Goal: Task Accomplishment & Management: Complete application form

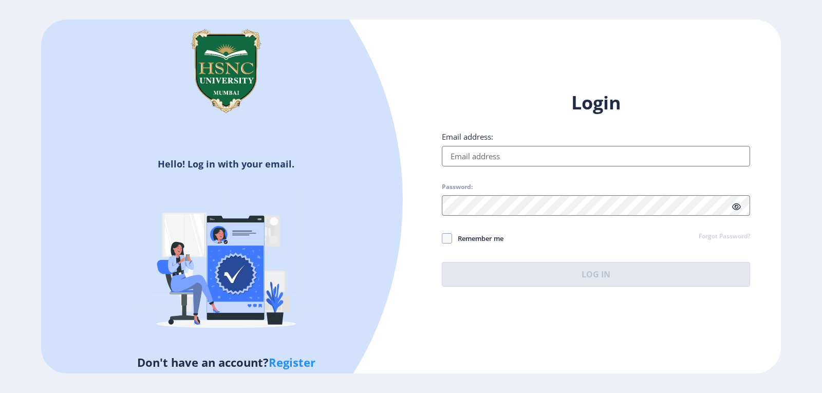
type input "[EMAIL_ADDRESS][DOMAIN_NAME]"
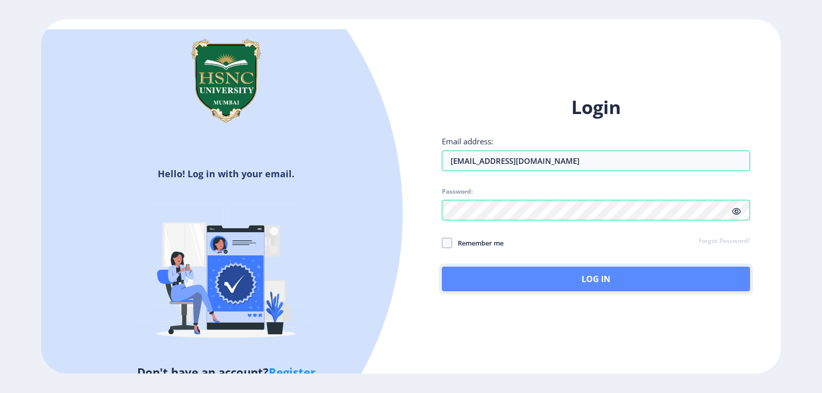
click at [560, 279] on button "Log In" at bounding box center [596, 279] width 308 height 25
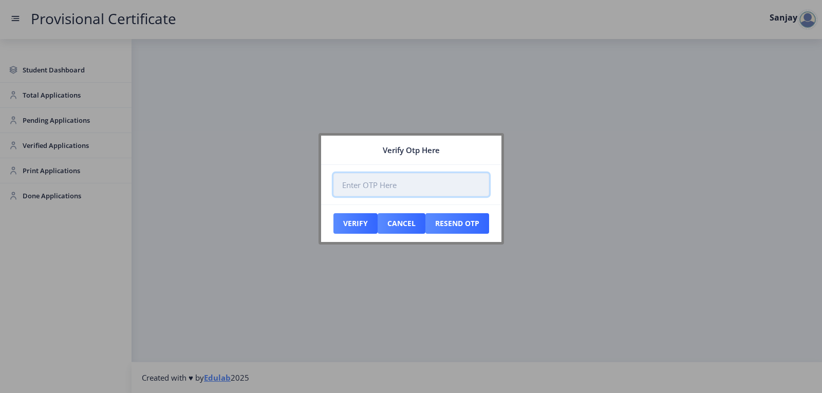
paste input "327635"
type input "327635"
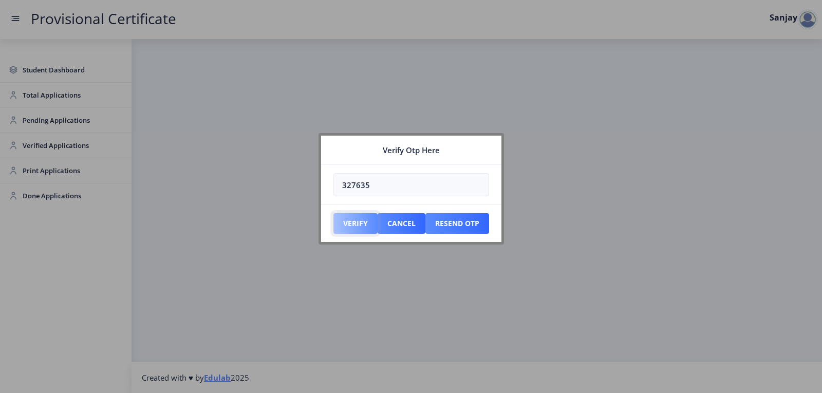
click at [356, 228] on button "Verify" at bounding box center [355, 223] width 44 height 21
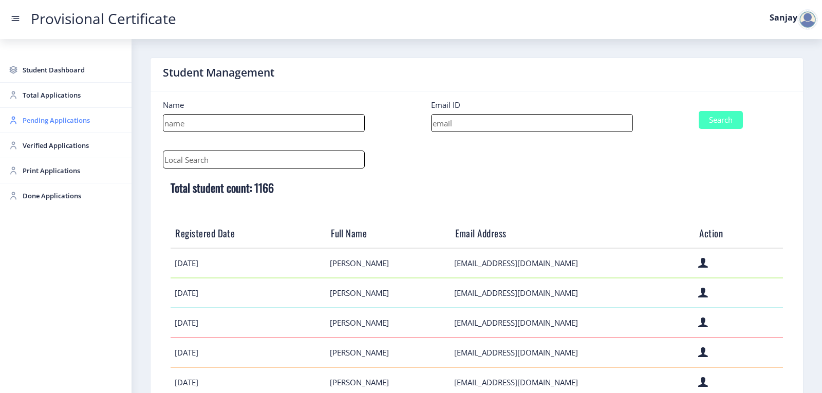
click at [67, 119] on span "Pending Applications" at bounding box center [73, 120] width 101 height 12
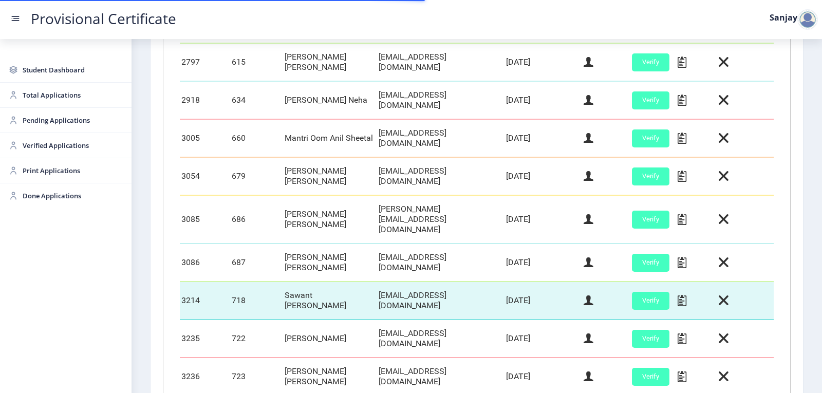
scroll to position [433, 0]
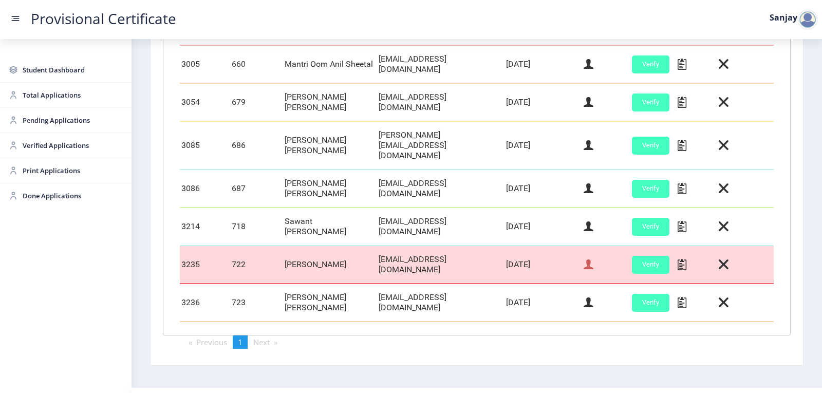
click at [587, 258] on icon at bounding box center [589, 264] width 10 height 13
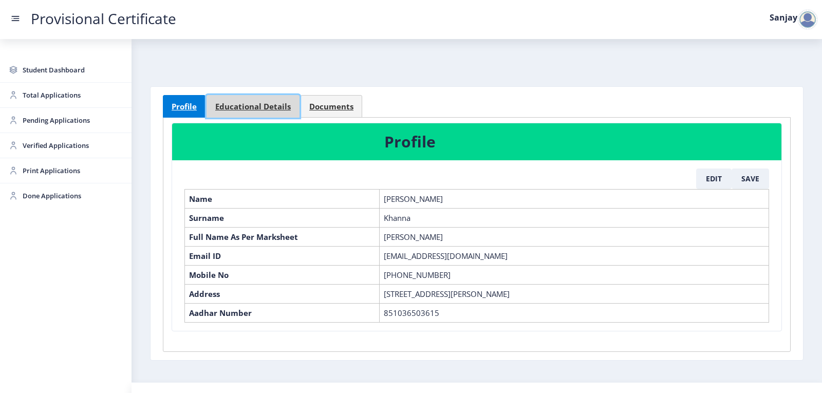
click at [252, 109] on span "Educational Details" at bounding box center [253, 107] width 76 height 8
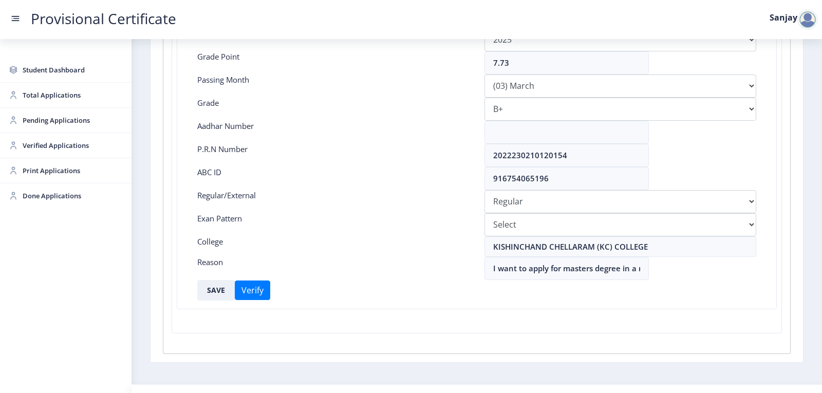
scroll to position [229, 0]
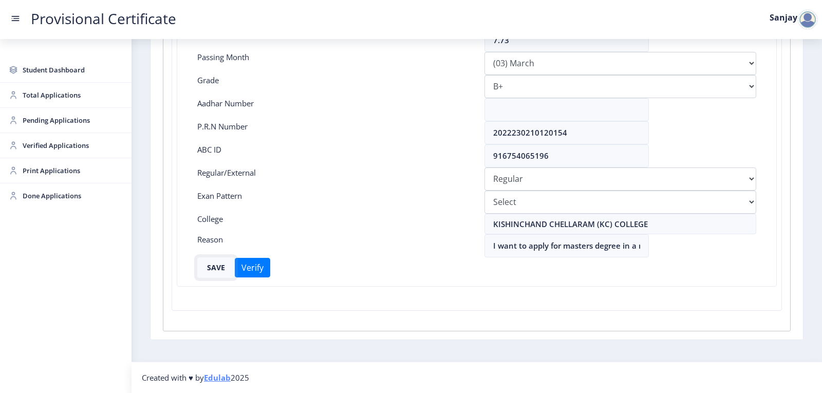
click at [219, 268] on button "SAVE" at bounding box center [216, 267] width 38 height 21
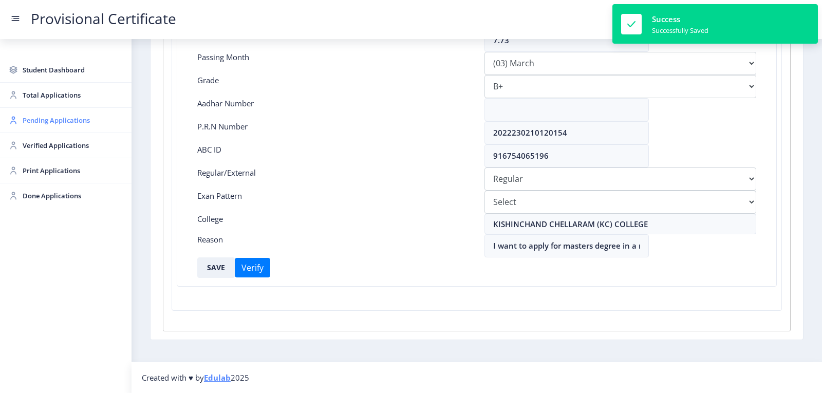
click at [55, 120] on span "Pending Applications" at bounding box center [73, 120] width 101 height 12
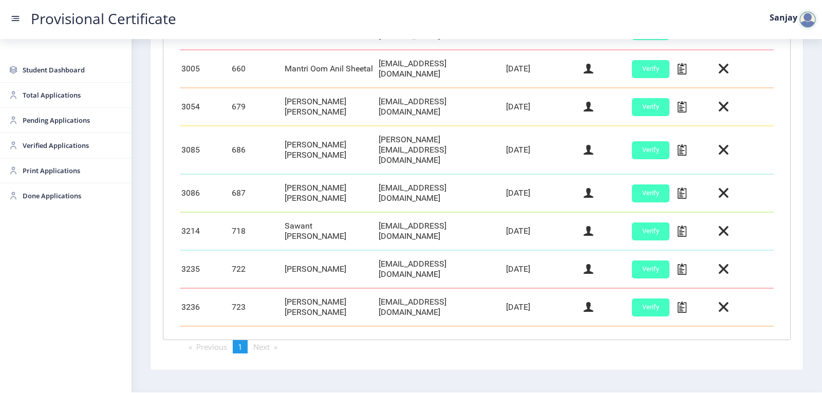
scroll to position [433, 0]
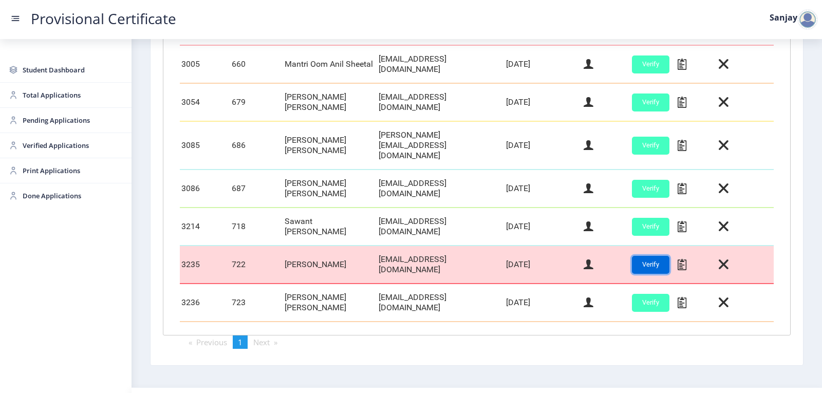
click at [633, 256] on button "Verify" at bounding box center [651, 265] width 38 height 18
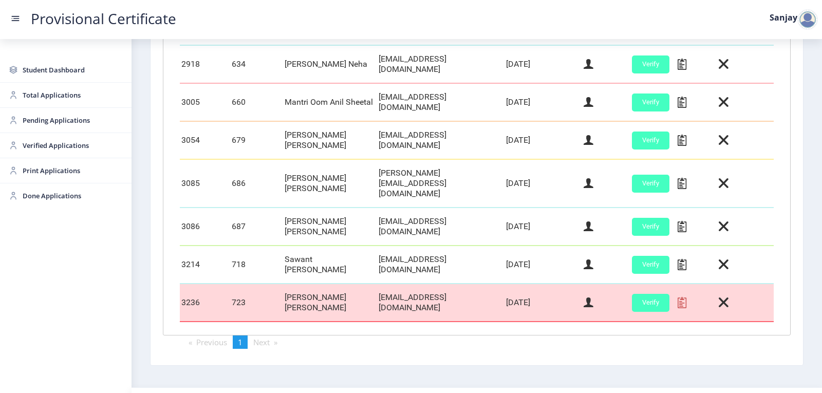
click at [678, 296] on icon at bounding box center [682, 302] width 9 height 13
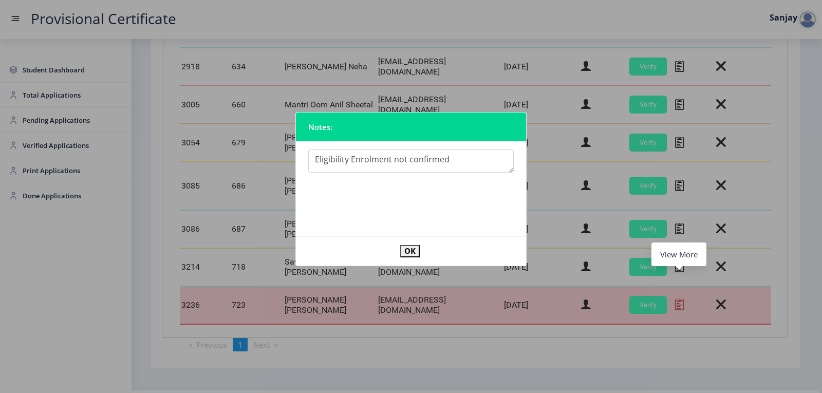
scroll to position [6, 0]
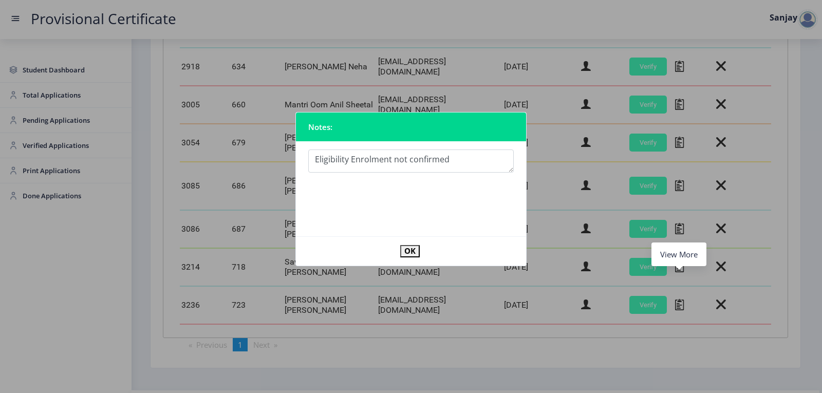
type textarea "Eligibility Enrolment not confirmed"
click at [416, 253] on button "OK" at bounding box center [410, 251] width 20 height 12
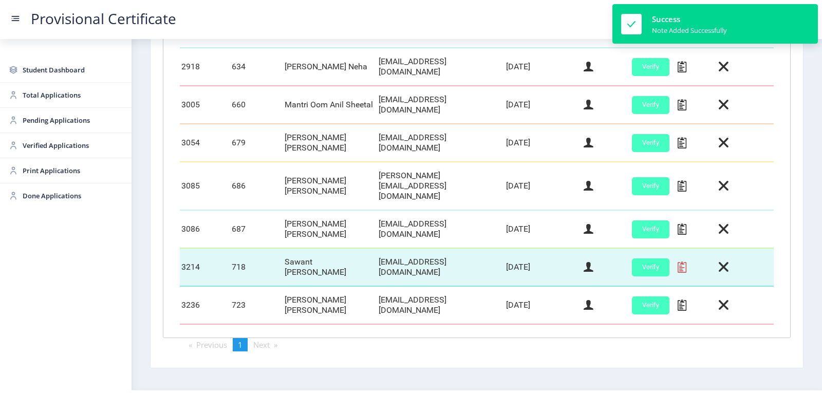
click at [679, 260] on icon at bounding box center [682, 266] width 9 height 13
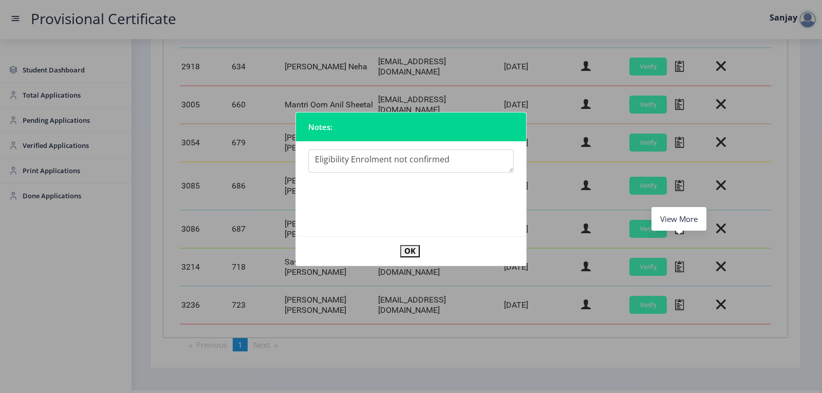
type textarea "Eligibility Enrolment not confirmed"
click at [415, 246] on button "OK" at bounding box center [410, 251] width 20 height 12
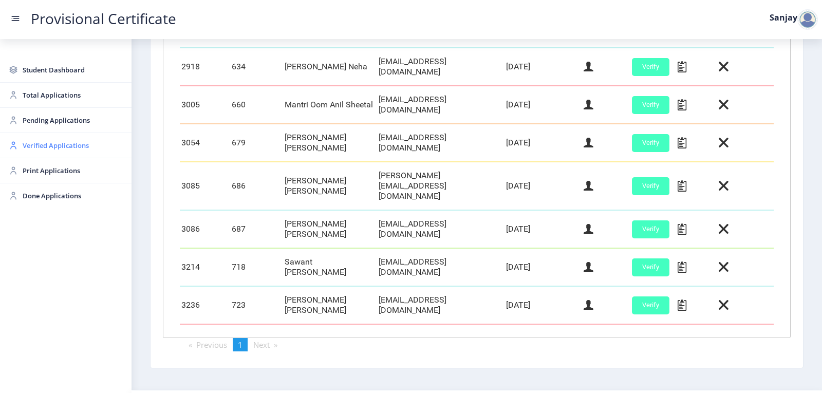
click at [38, 142] on span "Verified Applications" at bounding box center [73, 145] width 101 height 12
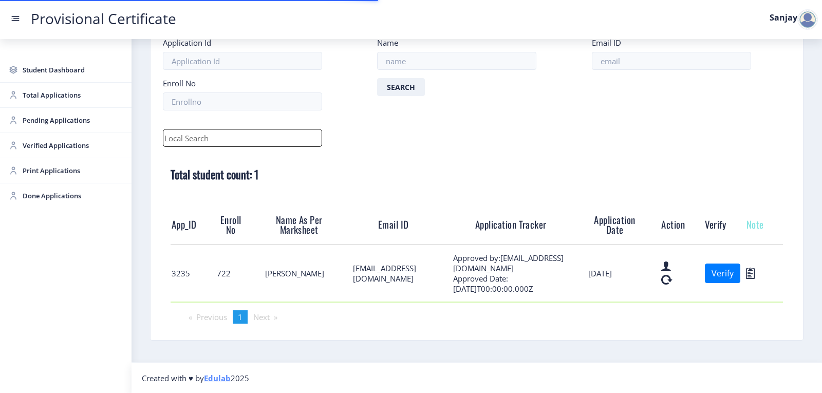
scroll to position [63, 0]
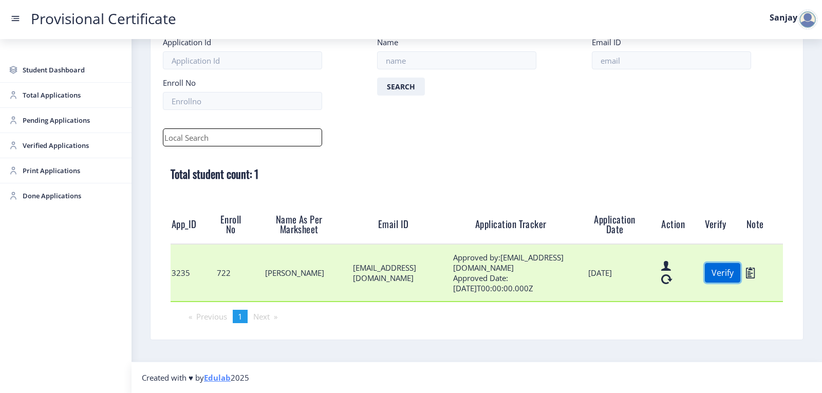
click at [716, 277] on button "Verify" at bounding box center [722, 273] width 35 height 20
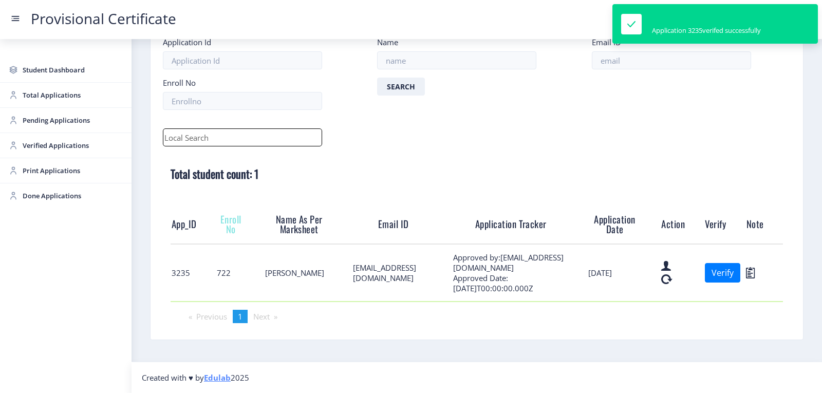
scroll to position [6, 0]
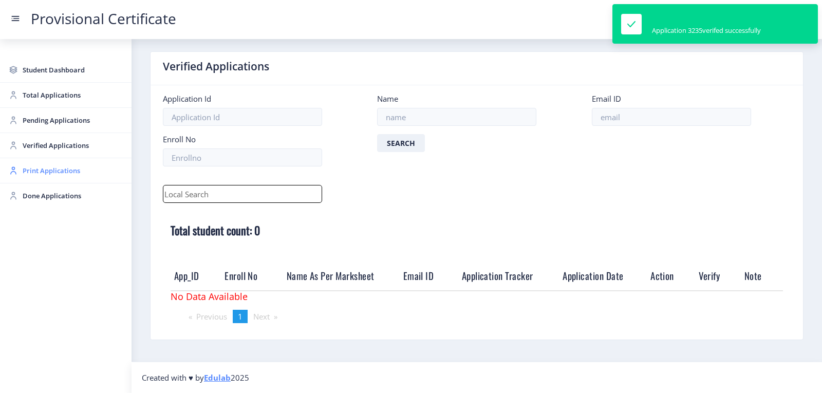
click at [61, 167] on span "Print Applications" at bounding box center [73, 170] width 101 height 12
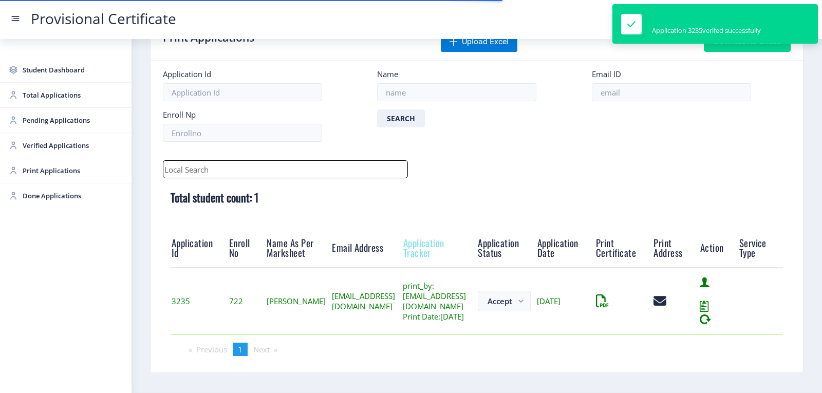
scroll to position [80, 0]
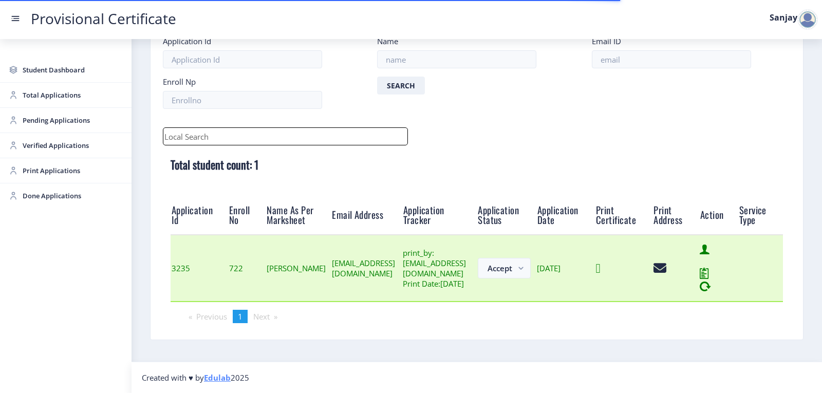
click at [601, 264] on icon at bounding box center [598, 268] width 5 height 13
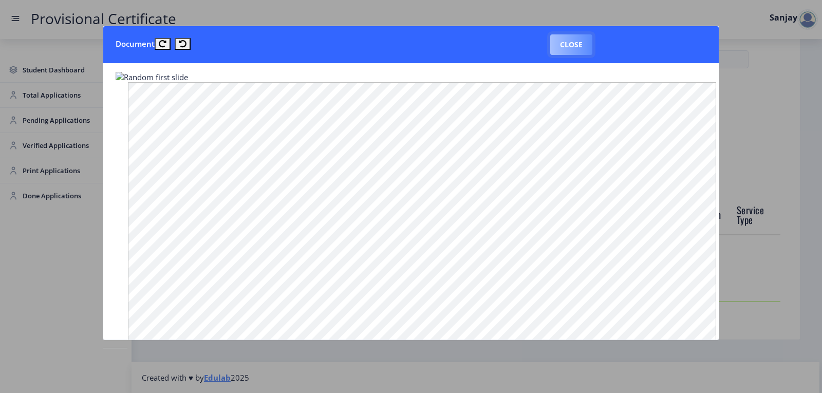
click at [573, 43] on button "Close" at bounding box center [571, 44] width 42 height 21
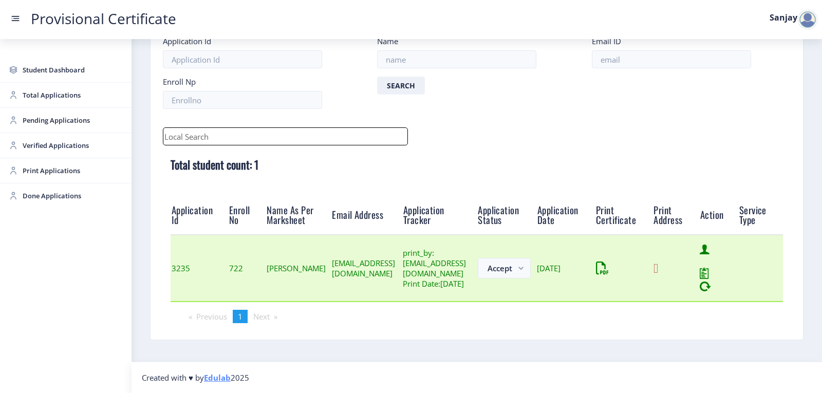
click at [658, 267] on icon at bounding box center [655, 268] width 5 height 13
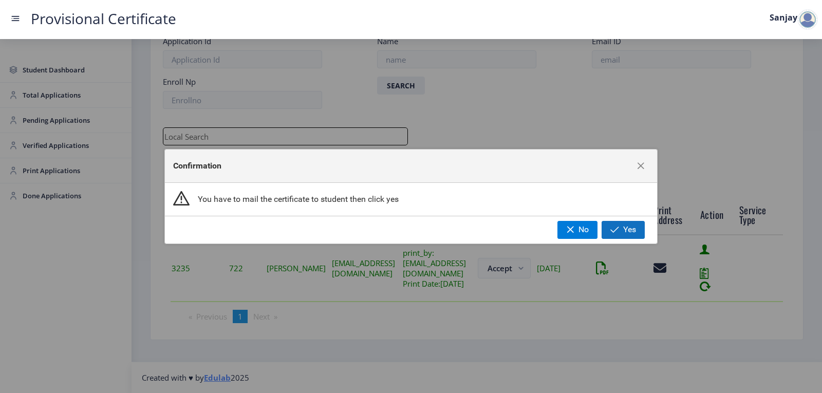
click at [628, 227] on span "Yes" at bounding box center [629, 229] width 13 height 9
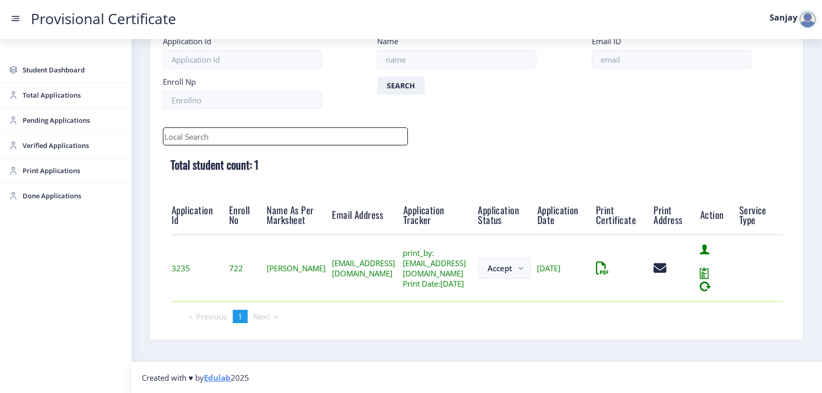
scroll to position [12, 0]
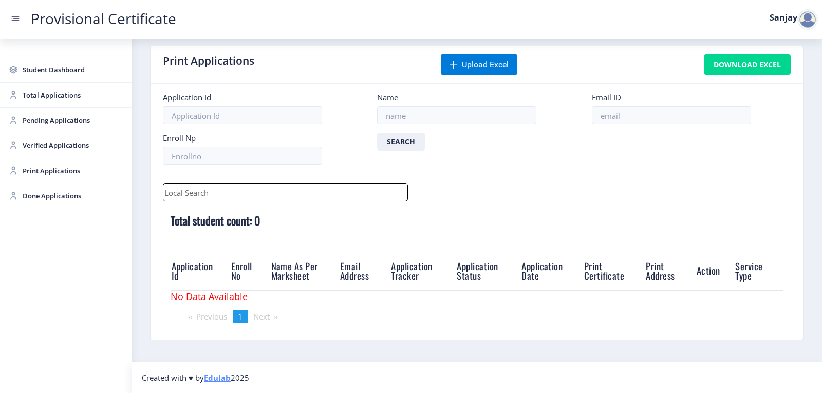
click at [801, 22] on div at bounding box center [807, 19] width 21 height 21
click at [774, 70] on span "Log out" at bounding box center [781, 75] width 66 height 12
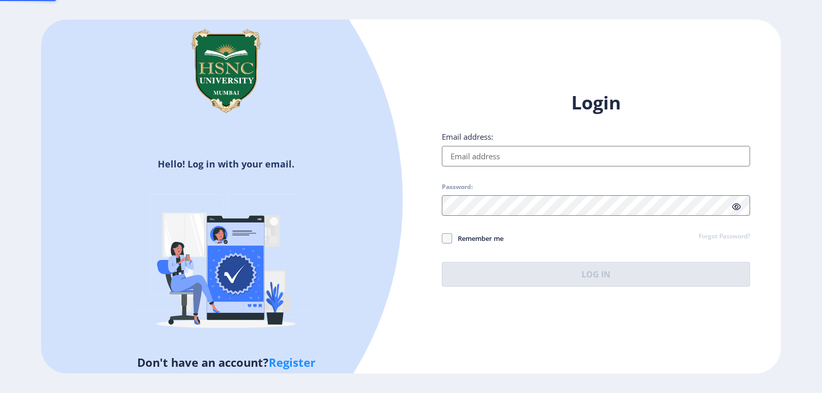
type input "[EMAIL_ADDRESS][DOMAIN_NAME]"
